Goal: Information Seeking & Learning: Understand process/instructions

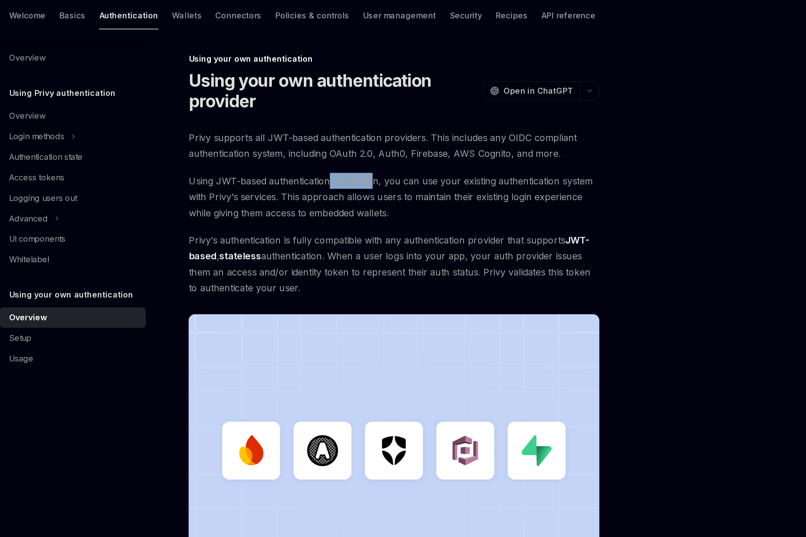
drag, startPoint x: 358, startPoint y: 139, endPoint x: 386, endPoint y: 136, distance: 28.8
click at [386, 136] on span "Using JWT-based authentication integration, you can use your existing authentic…" at bounding box center [398, 149] width 265 height 31
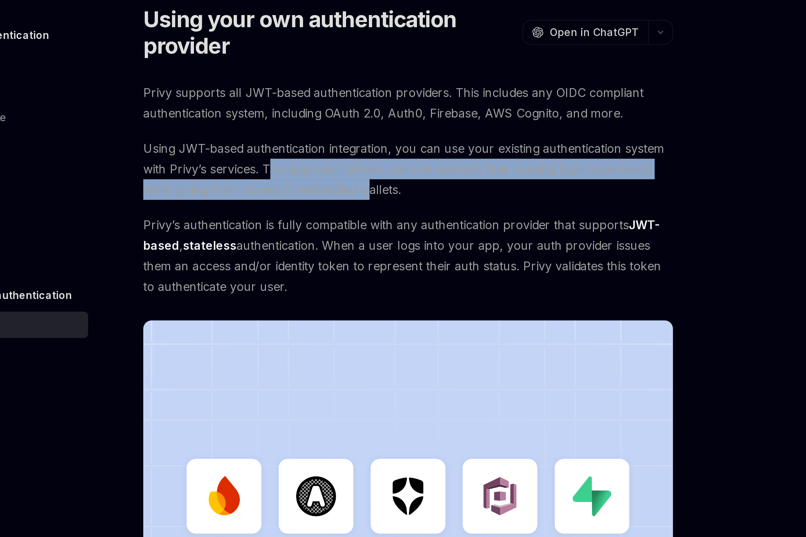
drag, startPoint x: 330, startPoint y: 148, endPoint x: 380, endPoint y: 156, distance: 50.2
click at [380, 156] on span "Using JWT-based authentication integration, you can use your existing authentic…" at bounding box center [398, 149] width 265 height 31
click at [396, 149] on span "Using JWT-based authentication integration, you can use your existing authentic…" at bounding box center [398, 149] width 265 height 31
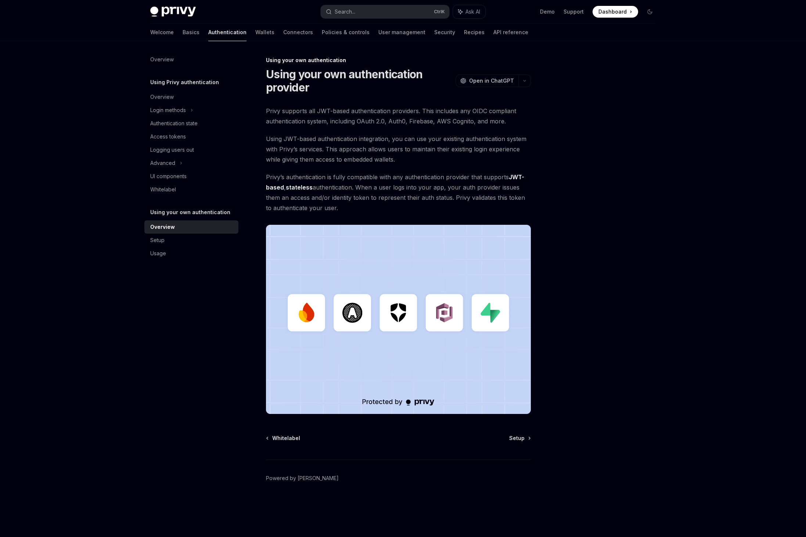
click at [406, 326] on img at bounding box center [398, 319] width 265 height 189
click at [158, 241] on div "Setup" at bounding box center [157, 240] width 14 height 9
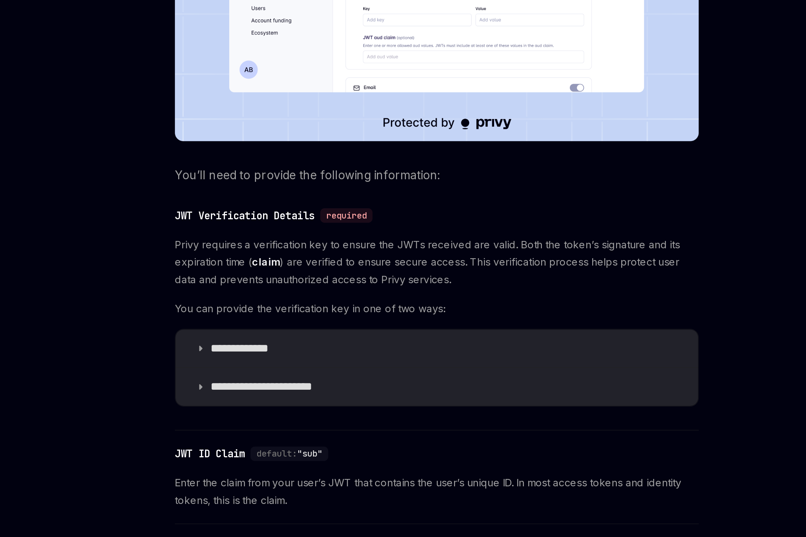
scroll to position [51, 0]
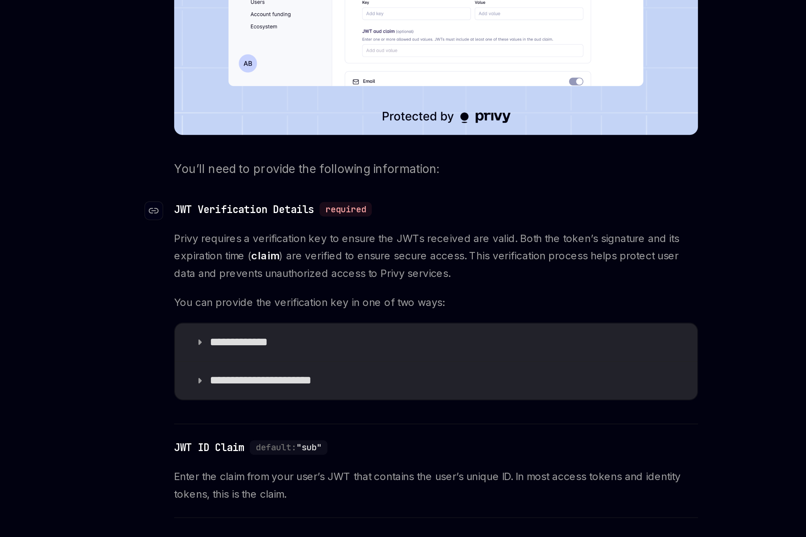
click at [313, 370] on div "JWT Verification Details" at bounding box center [301, 370] width 71 height 7
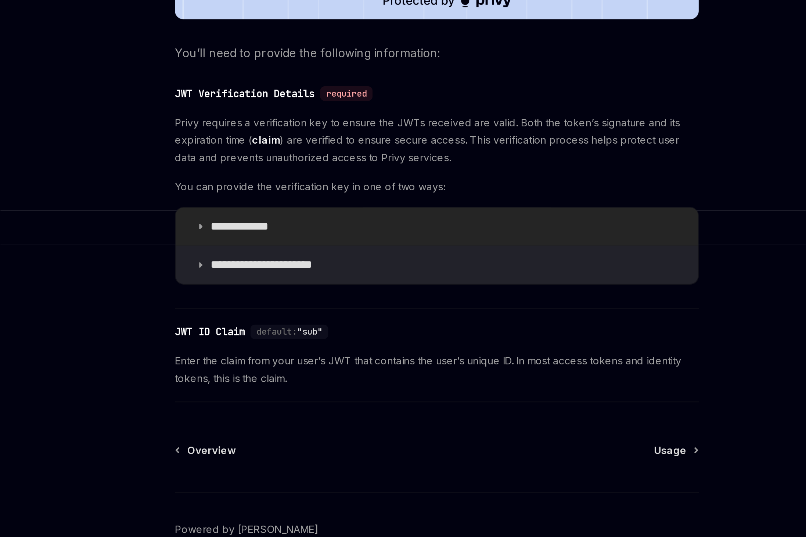
scroll to position [110, 0]
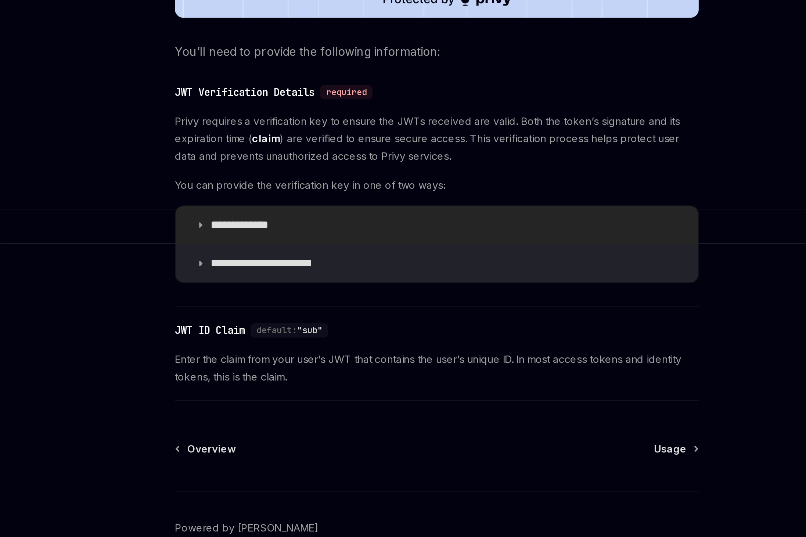
click at [280, 379] on icon at bounding box center [279, 379] width 4 height 4
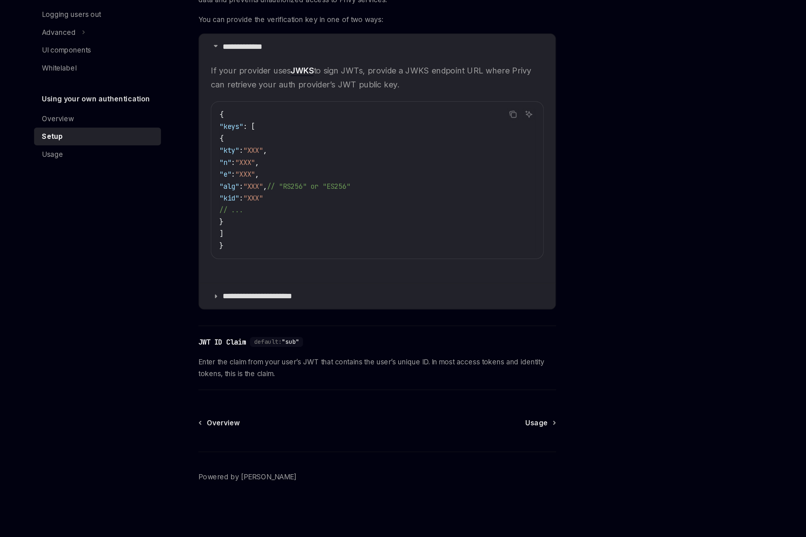
scroll to position [315, 0]
click at [279, 359] on icon at bounding box center [279, 360] width 4 height 4
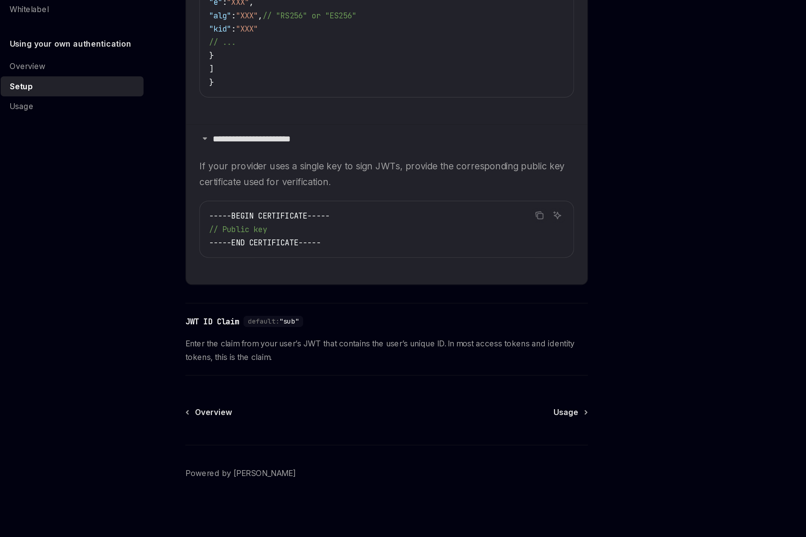
scroll to position [399, 0]
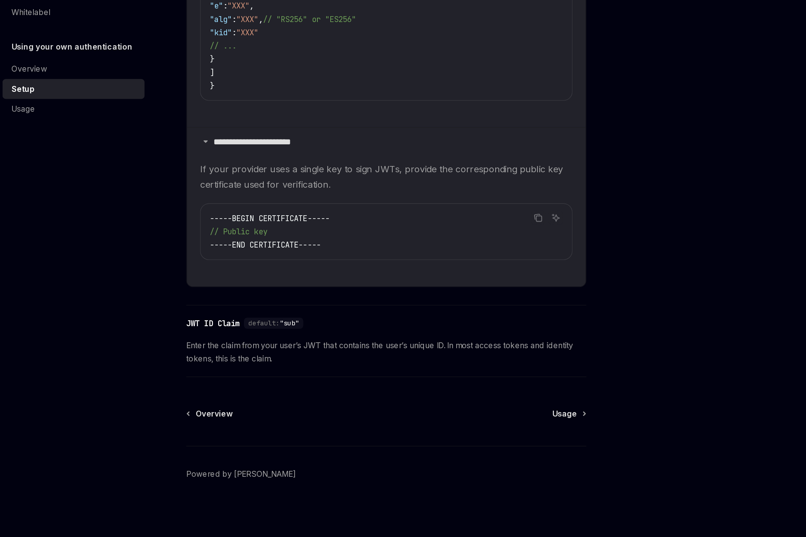
click at [302, 421] on span "Enter the claim from your user’s JWT that contains the user’s unique ID. In mos…" at bounding box center [398, 415] width 265 height 18
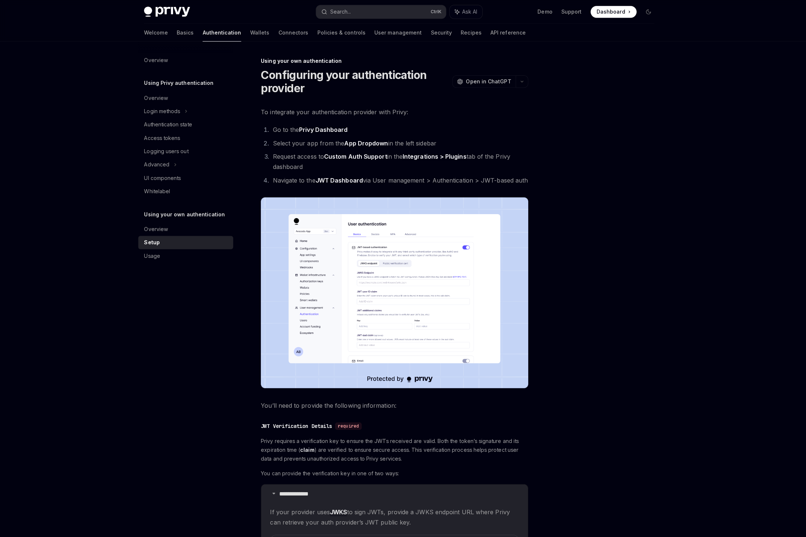
scroll to position [0, 0]
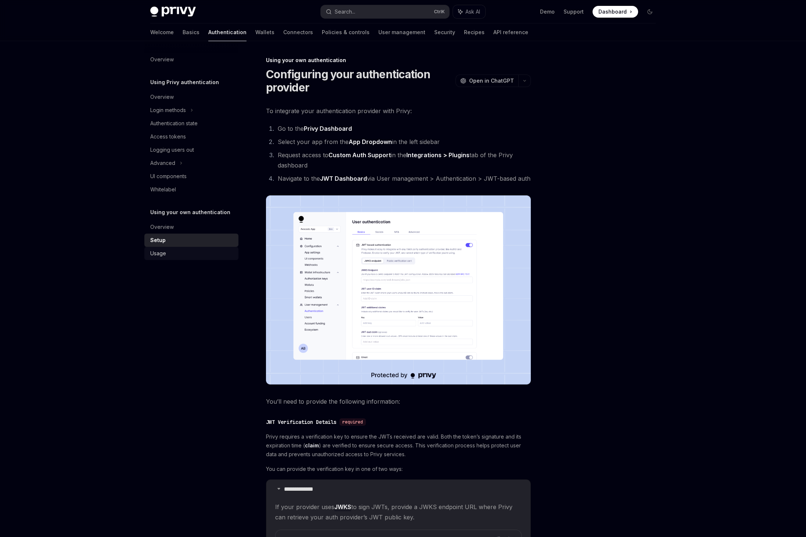
click at [157, 253] on div "Usage" at bounding box center [158, 253] width 16 height 9
type textarea "*"
